Goal: Navigation & Orientation: Find specific page/section

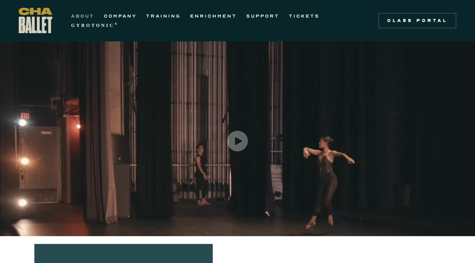
click at [79, 15] on link "ABOUT" at bounding box center [82, 15] width 23 height 9
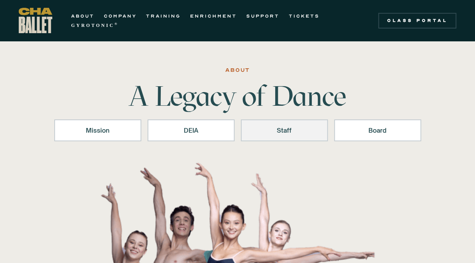
click at [284, 132] on div "Staff" at bounding box center [284, 130] width 67 height 9
click at [114, 15] on link "COMPANY" at bounding box center [120, 15] width 33 height 9
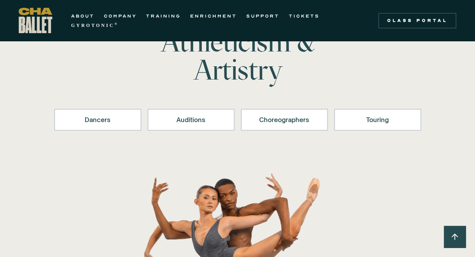
scroll to position [82, 0]
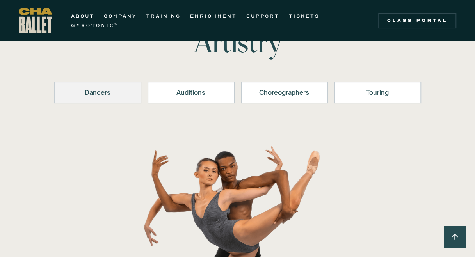
click at [94, 94] on div "Dancers" at bounding box center [97, 92] width 67 height 9
